Goal: Task Accomplishment & Management: Manage account settings

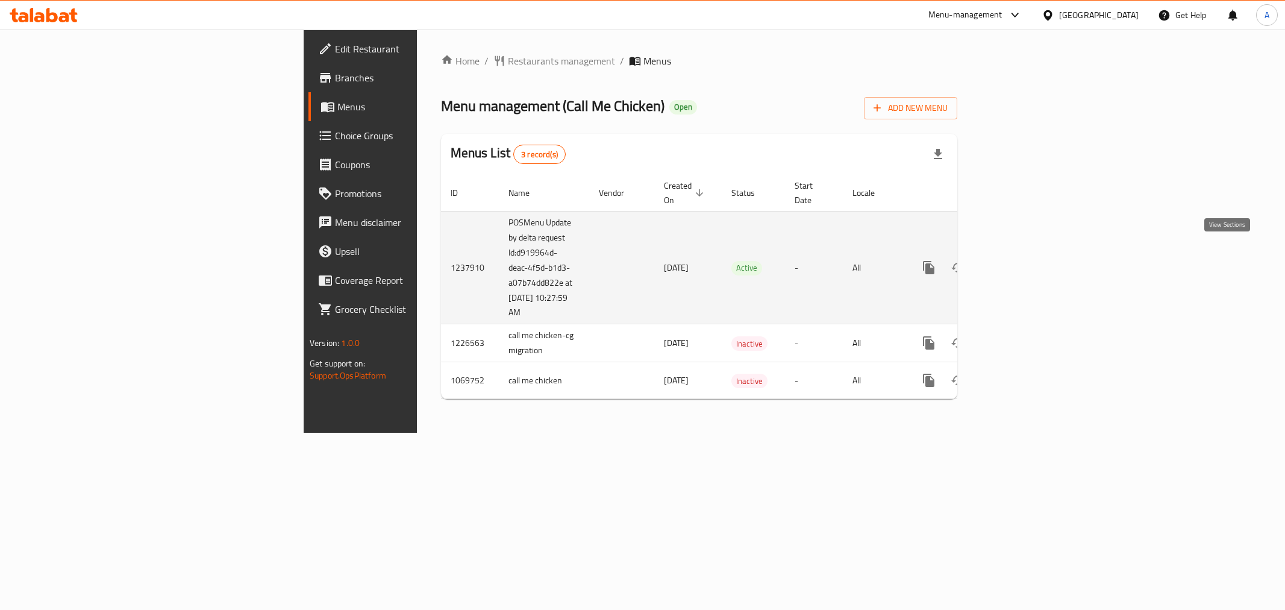
click at [1023, 260] on icon "enhanced table" at bounding box center [1015, 267] width 14 height 14
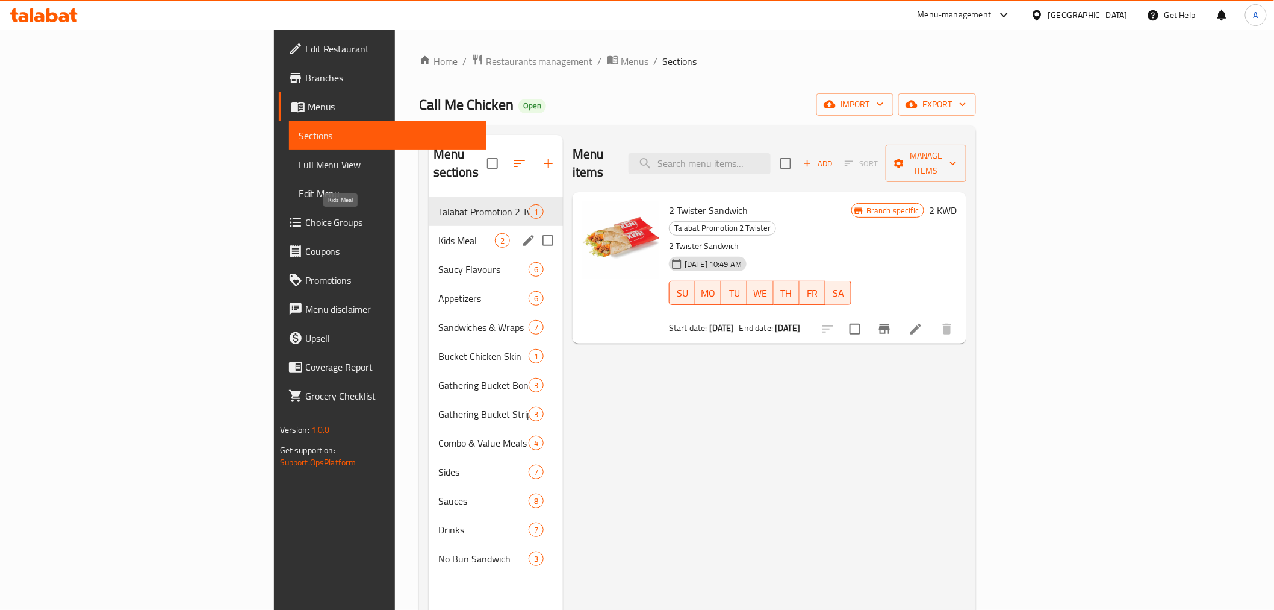
click at [429, 226] on div "Kids Meal 2" at bounding box center [496, 240] width 134 height 29
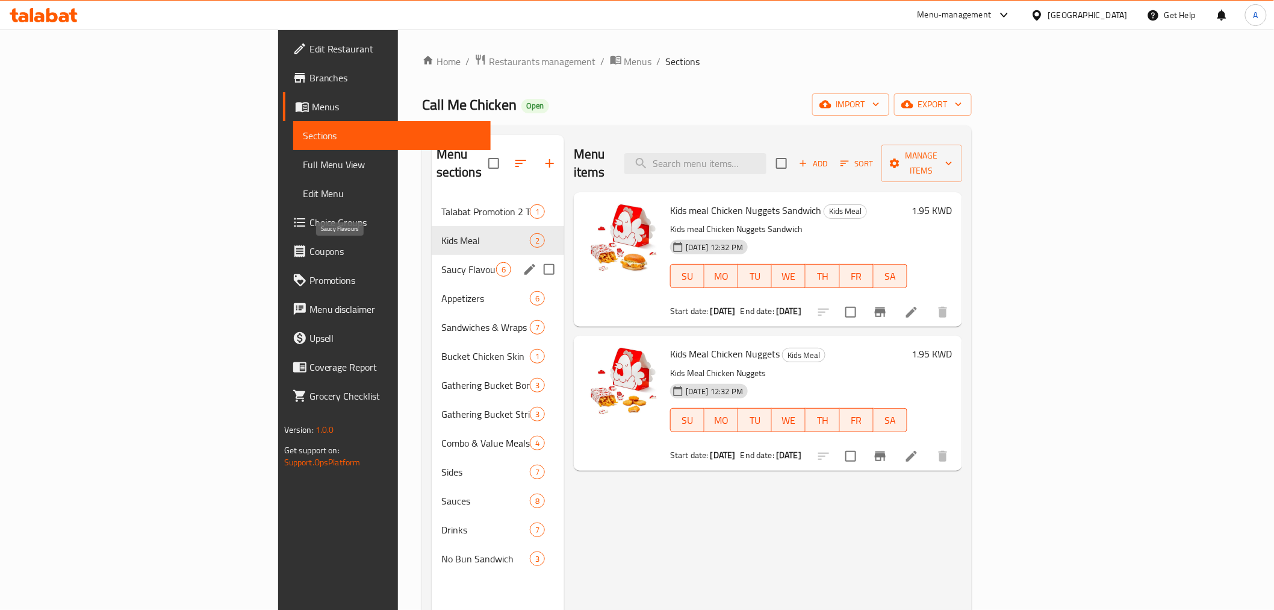
click at [432, 284] on div "Appetizers 6" at bounding box center [498, 298] width 133 height 29
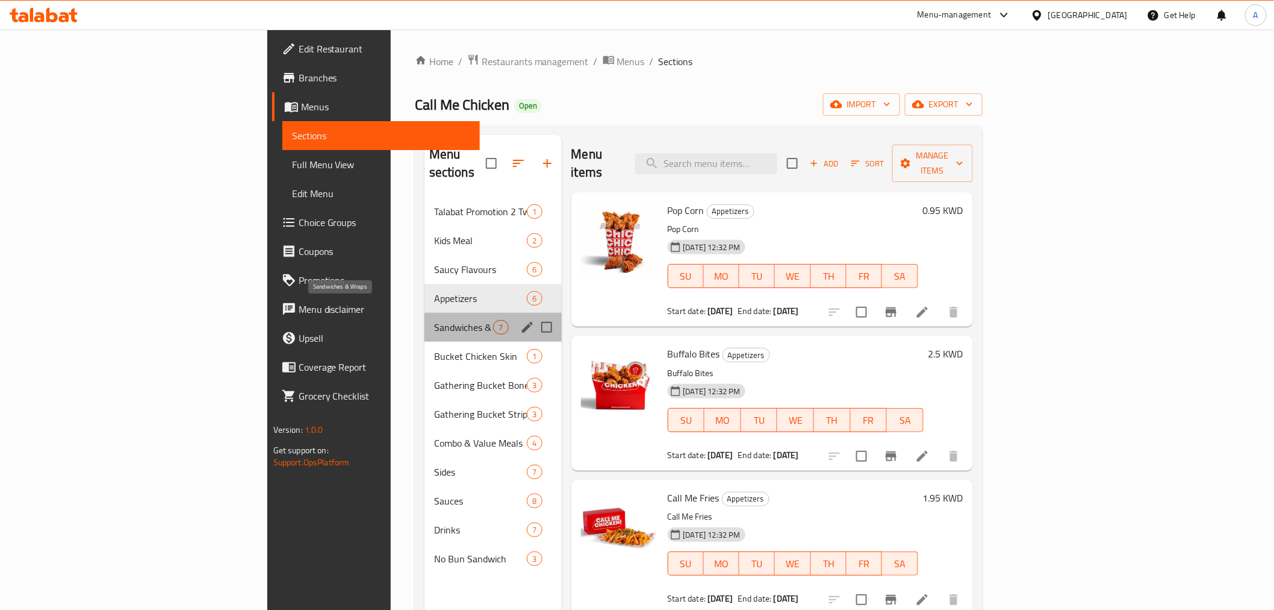
click at [434, 320] on span "Sandwiches & Wraps" at bounding box center [464, 327] width 60 height 14
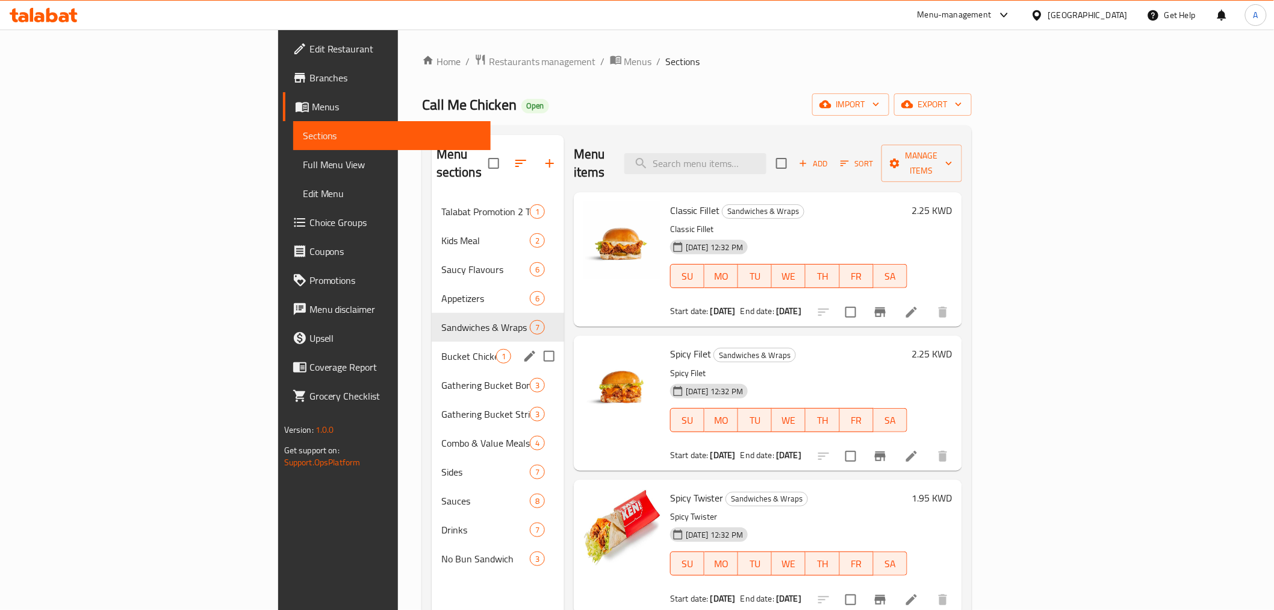
click at [432, 346] on div "Bucket Chicken Skin 1" at bounding box center [498, 355] width 133 height 29
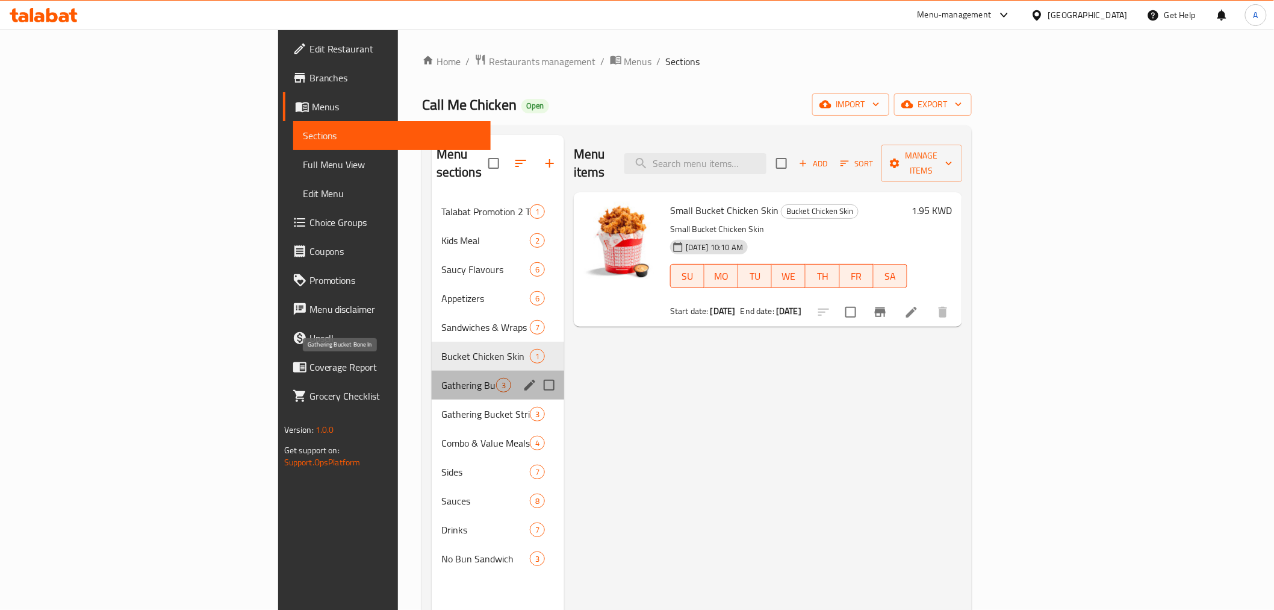
click at [441, 378] on span "Gathering Bucket Bone In" at bounding box center [468, 385] width 55 height 14
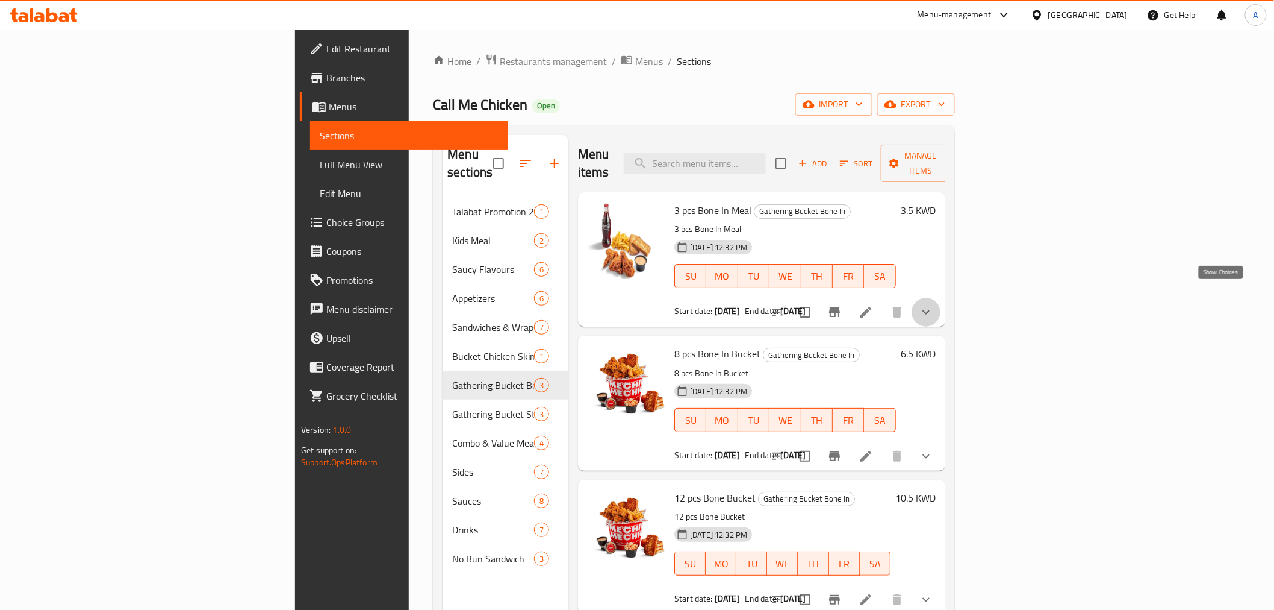
click at [934, 305] on icon "show more" at bounding box center [926, 312] width 14 height 14
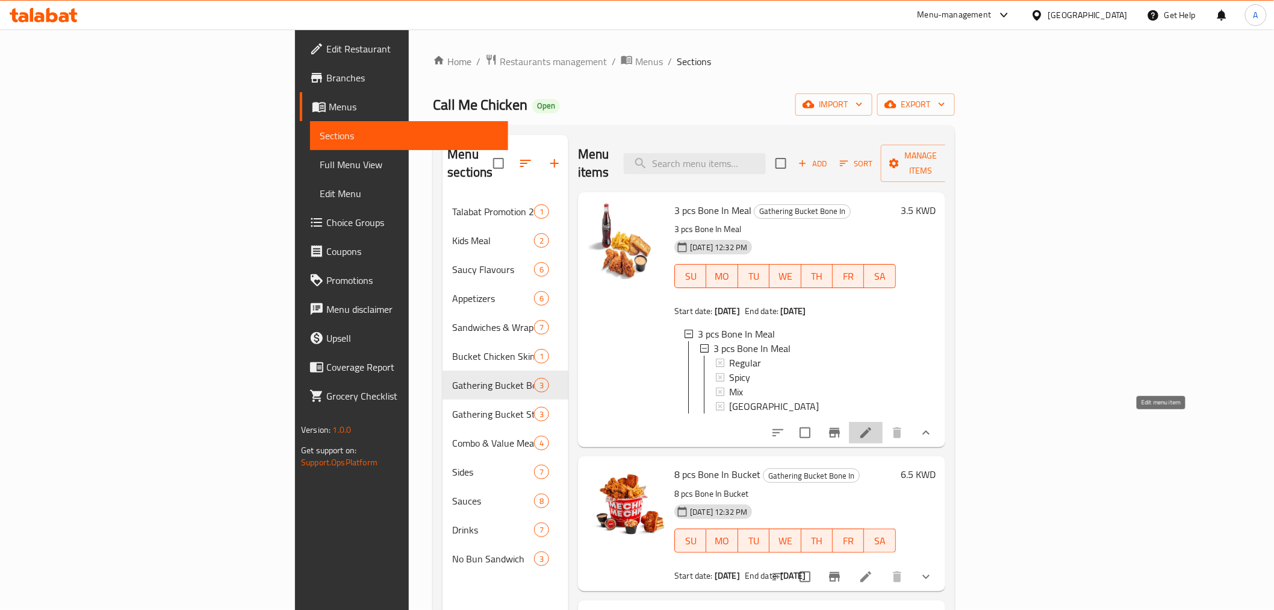
click at [873, 431] on icon at bounding box center [866, 432] width 14 height 14
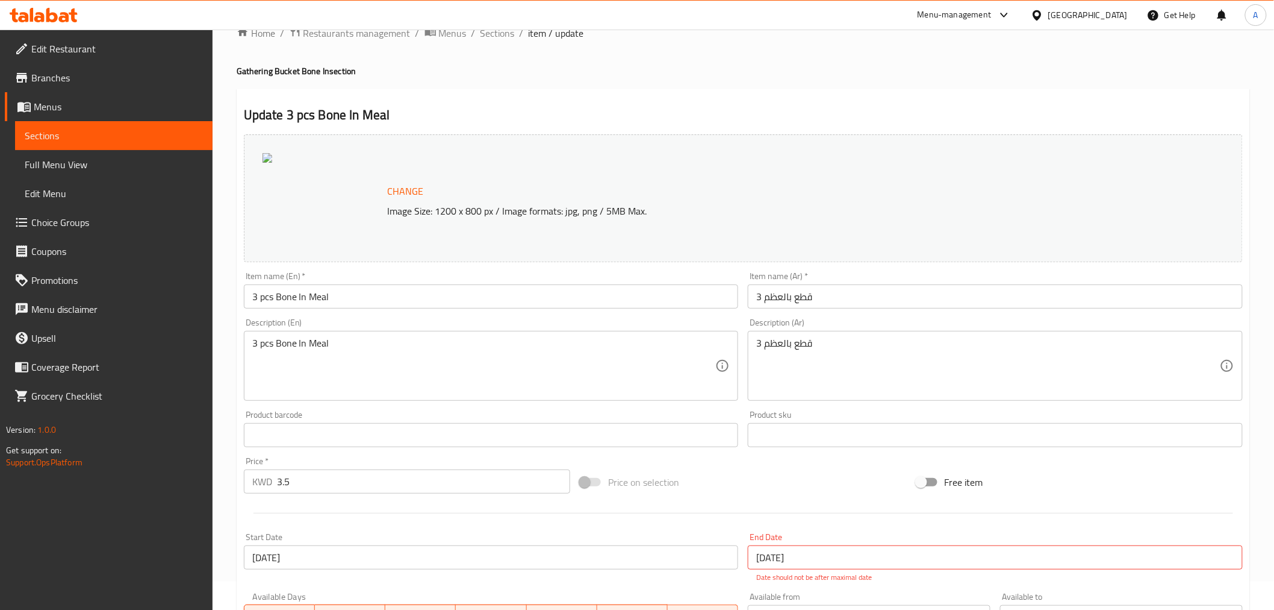
scroll to position [2, 0]
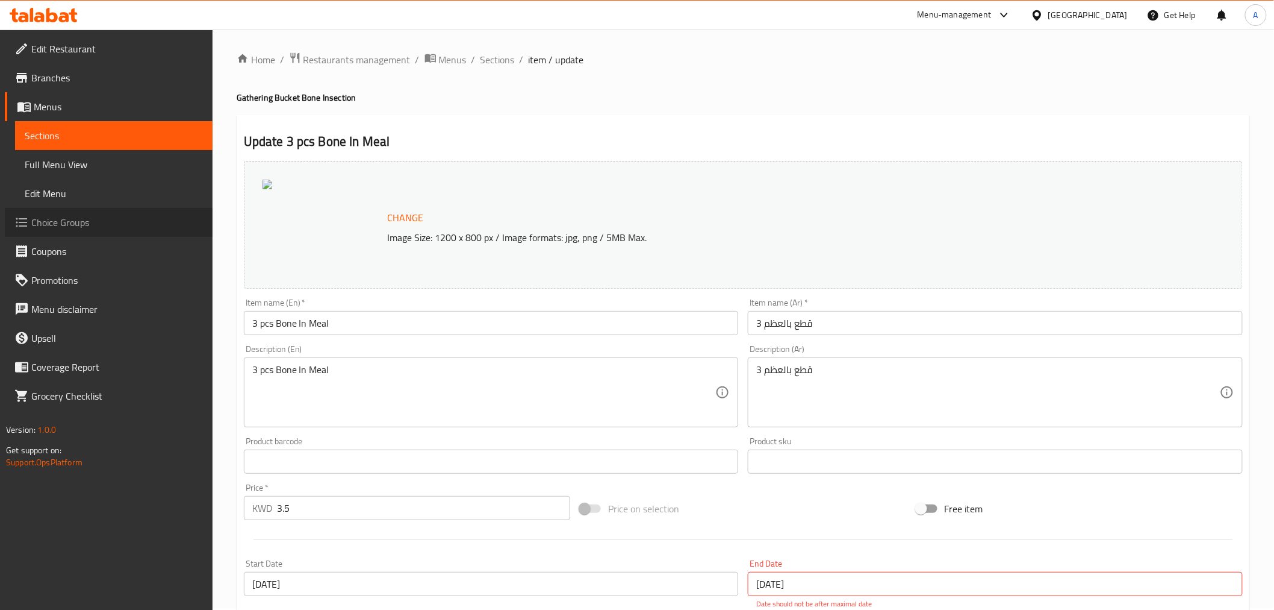
click at [75, 215] on span "Choice Groups" at bounding box center [117, 222] width 172 height 14
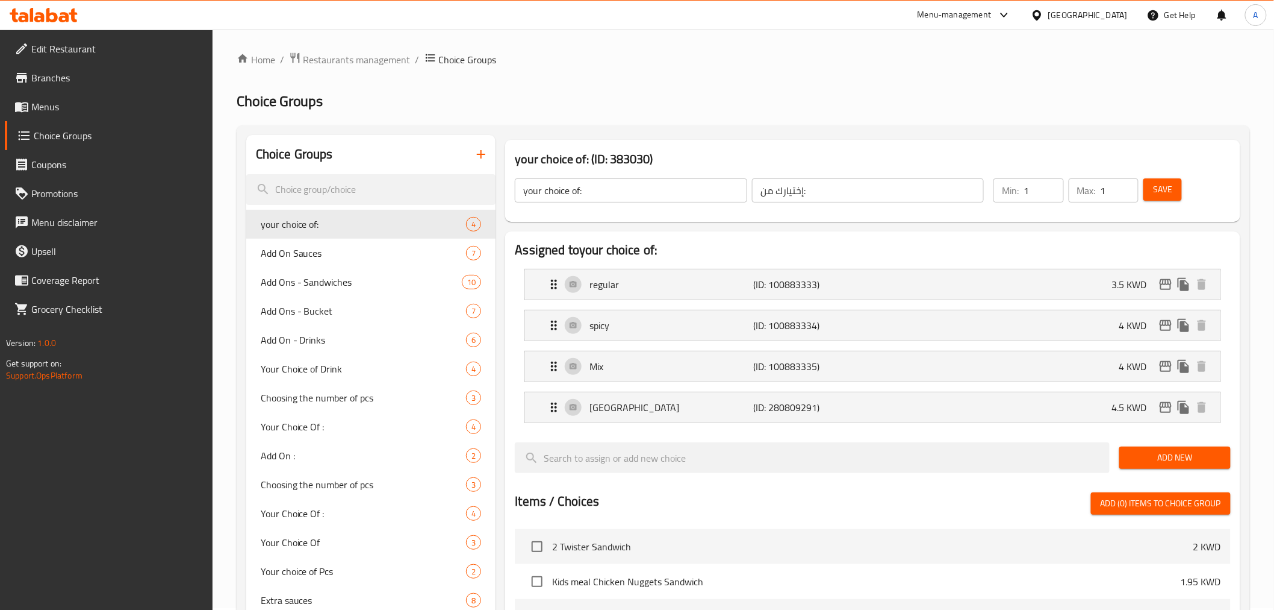
click at [60, 105] on span "Menus" at bounding box center [117, 106] width 172 height 14
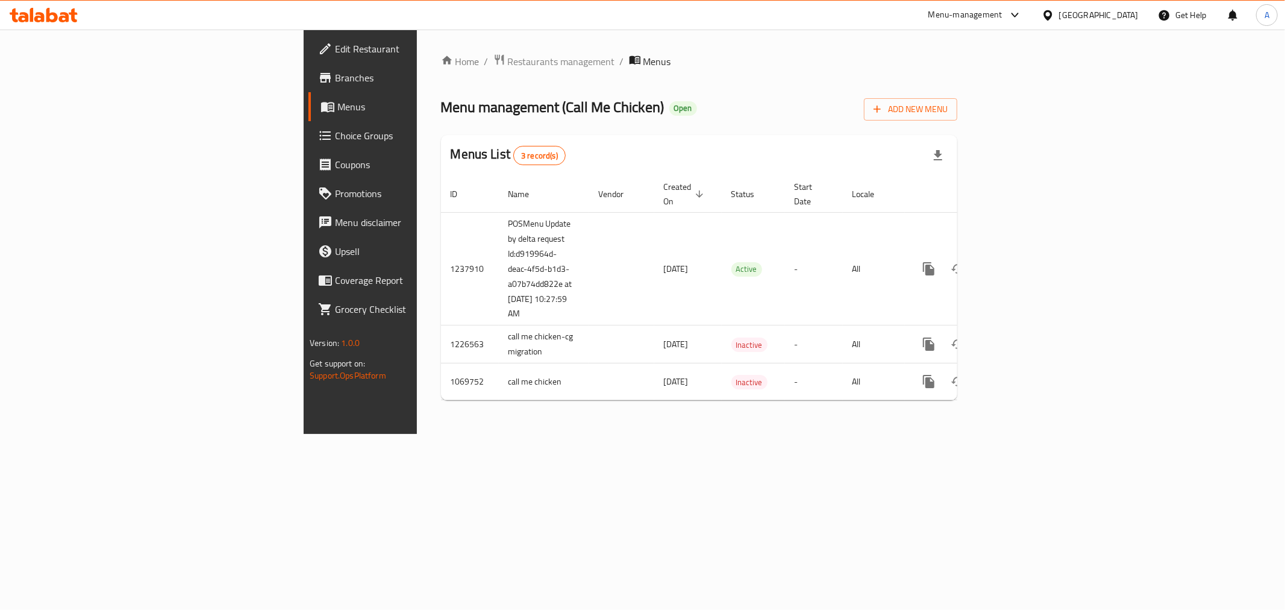
click at [335, 80] on span "Branches" at bounding box center [421, 77] width 173 height 14
